Goal: Information Seeking & Learning: Understand process/instructions

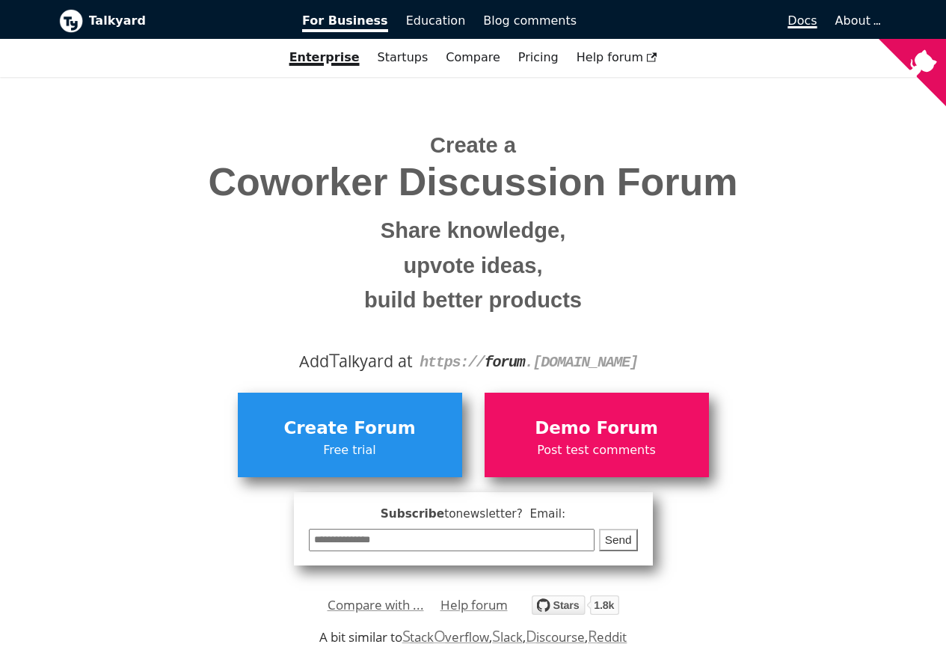
click at [810, 22] on span "Docs" at bounding box center [801, 20] width 29 height 14
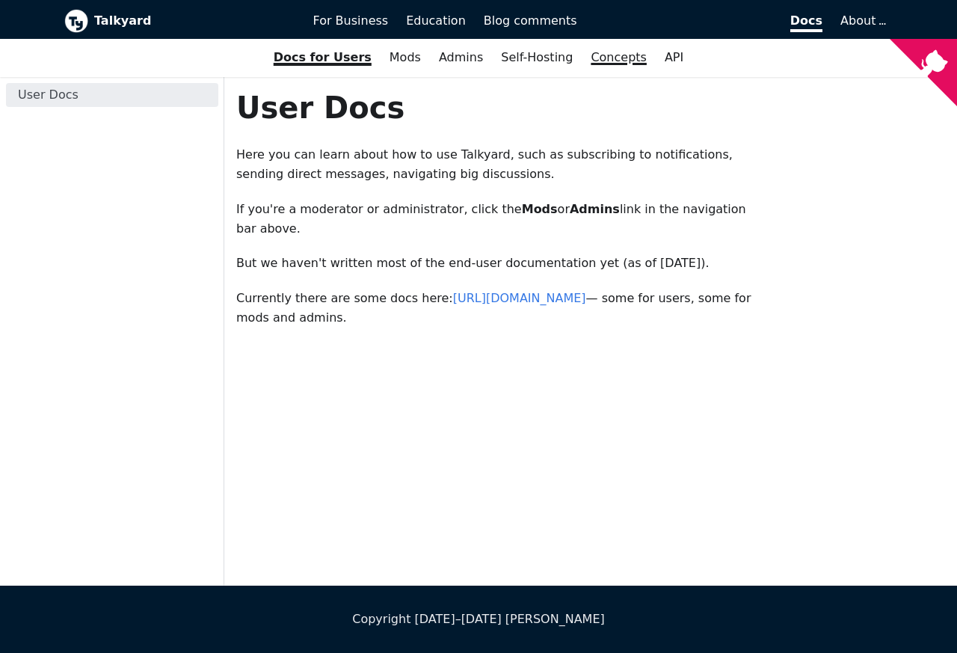
click at [603, 55] on link "Concepts" at bounding box center [619, 57] width 74 height 25
click at [464, 57] on link "Admins" at bounding box center [461, 57] width 62 height 25
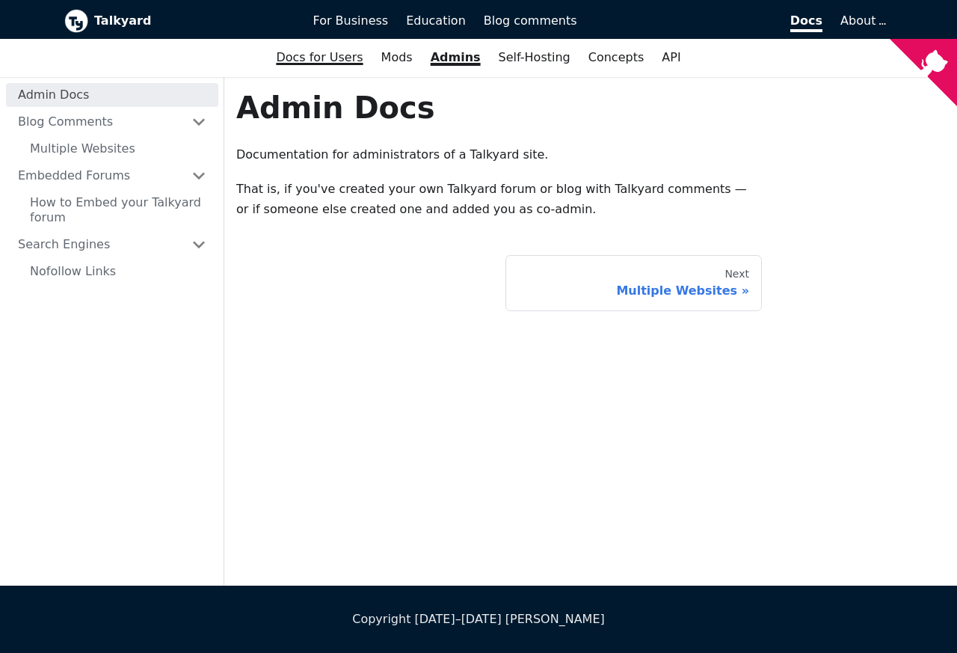
click at [307, 55] on link "Docs for Users" at bounding box center [319, 57] width 105 height 25
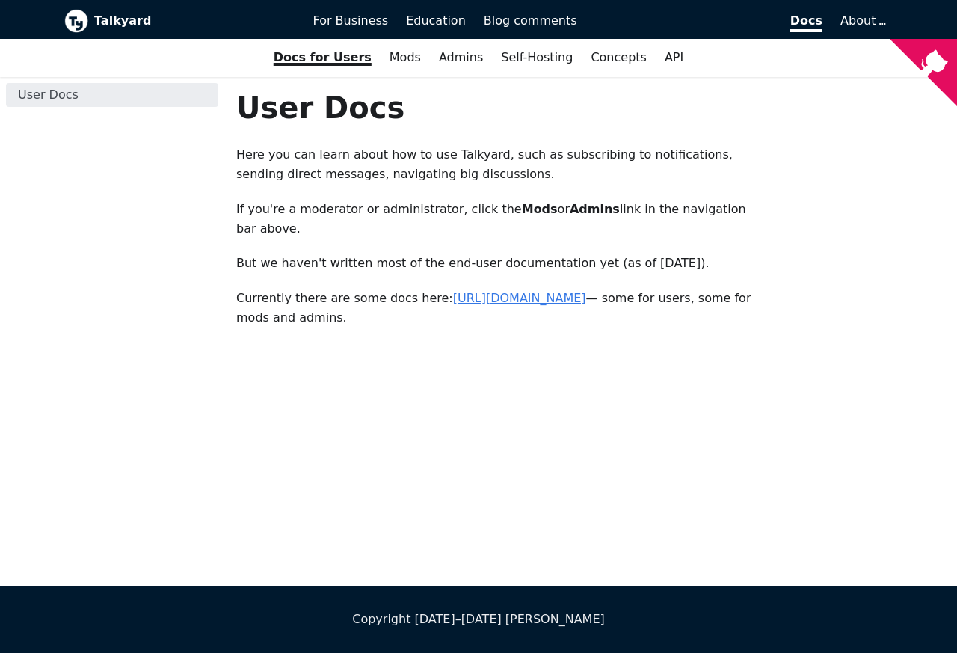
click at [453, 298] on link "[URL][DOMAIN_NAME]" at bounding box center [519, 298] width 133 height 14
